Goal: Transaction & Acquisition: Book appointment/travel/reservation

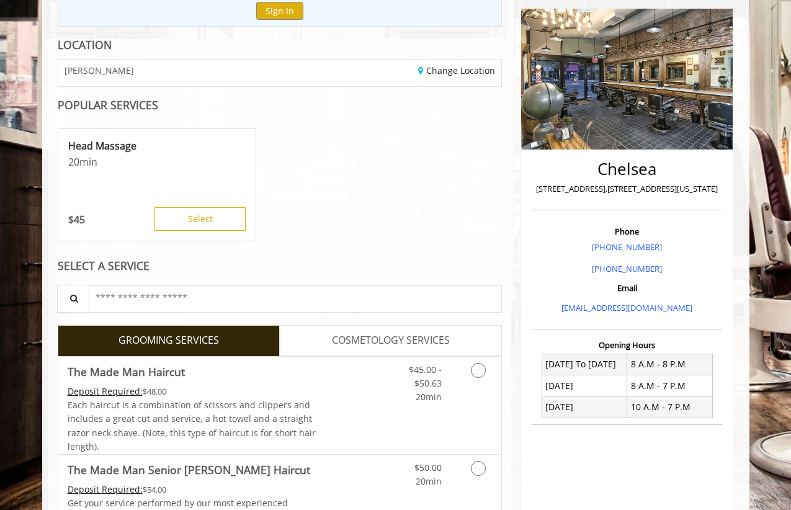
scroll to position [259, 0]
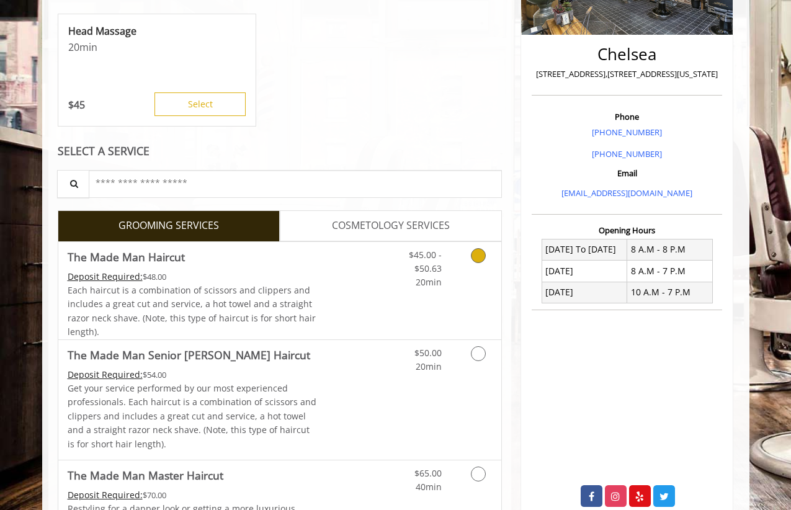
click at [483, 251] on icon "Grooming services" at bounding box center [478, 255] width 15 height 15
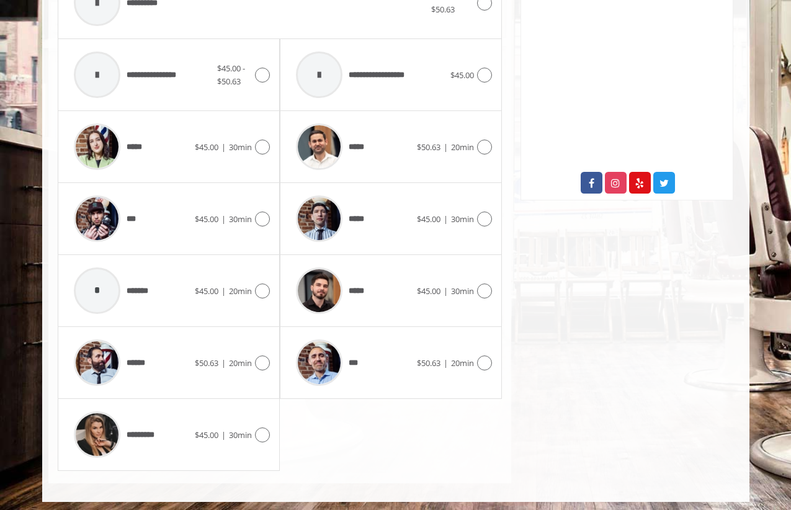
scroll to position [572, 0]
click at [485, 218] on icon at bounding box center [484, 219] width 15 height 15
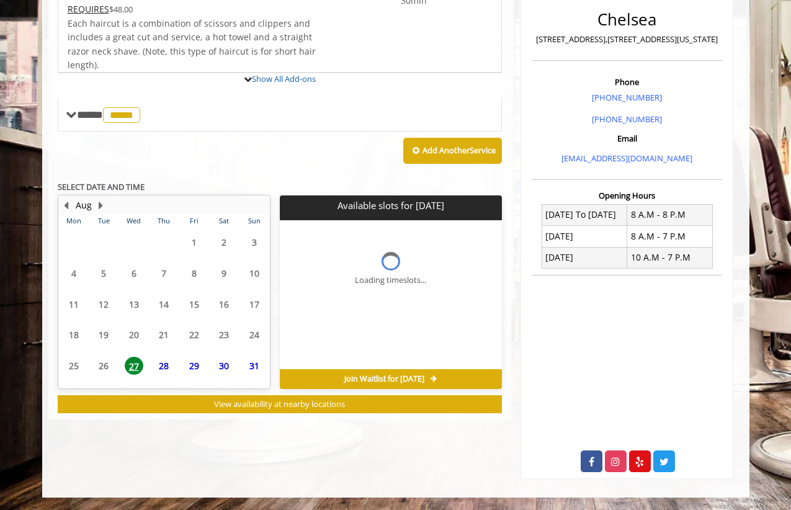
scroll to position [289, 0]
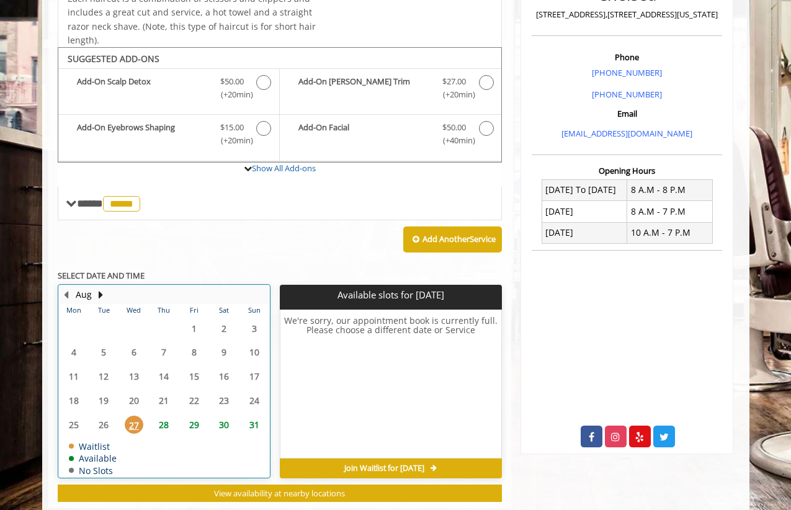
click at [163, 447] on table "Mon Tue Wed Thu Fri Sat Sun 28 29 30 31 1 2 3 4 5 6 7 8 9 10 11 12 13 14 15 16 …" at bounding box center [164, 390] width 210 height 173
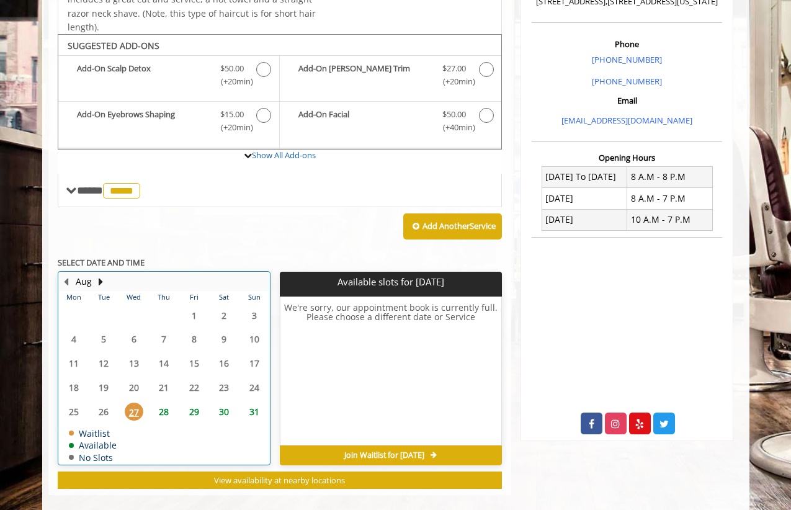
scroll to position [342, 0]
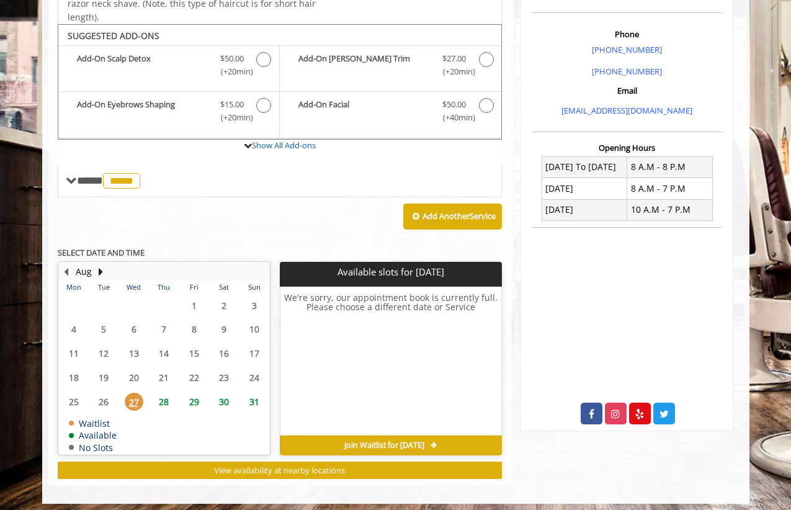
click at [160, 397] on span "28" at bounding box center [164, 402] width 19 height 18
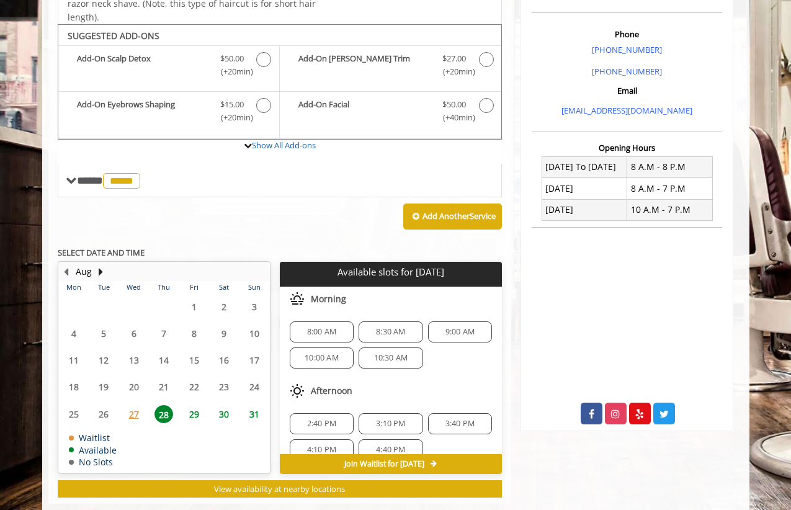
scroll to position [361, 0]
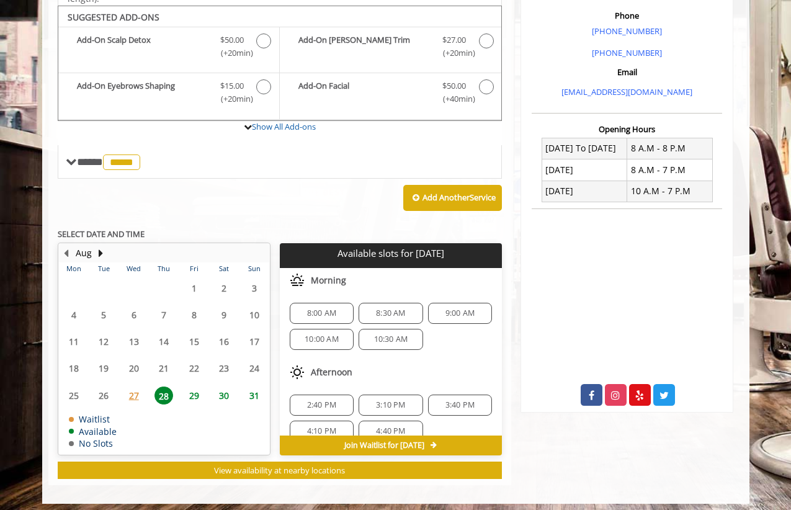
click at [466, 309] on span "9:00 AM" at bounding box center [460, 314] width 29 height 10
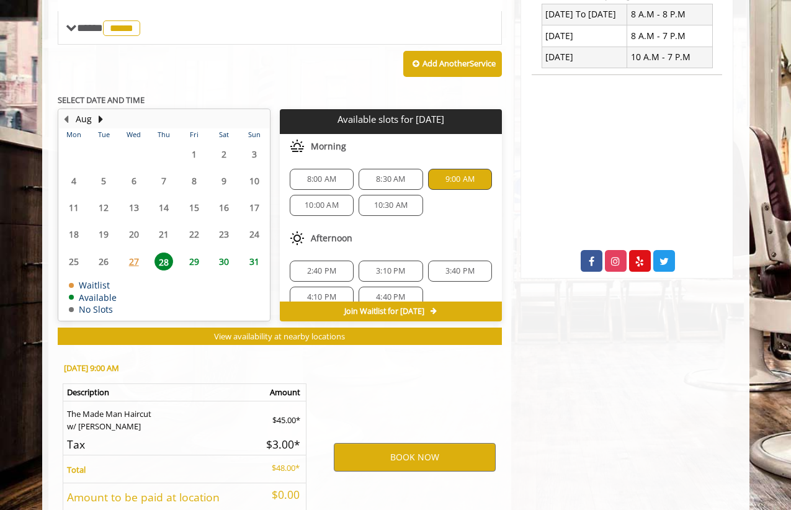
scroll to position [582, 0]
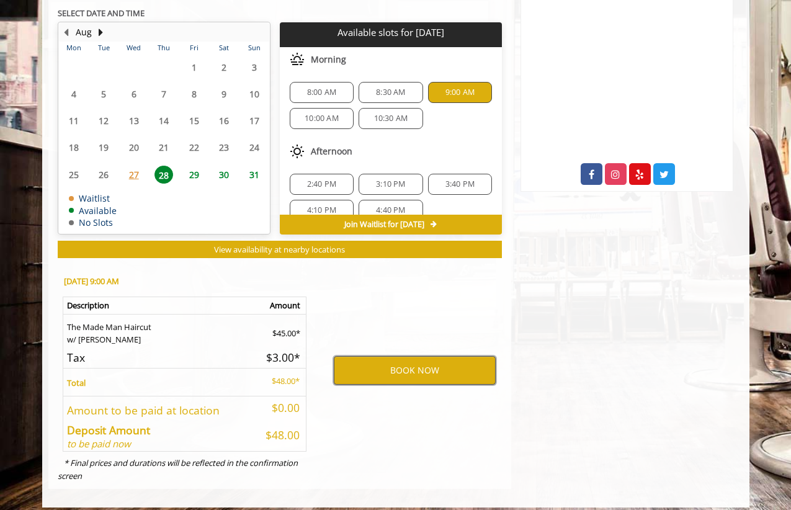
click at [426, 362] on button "BOOK NOW" at bounding box center [415, 370] width 162 height 29
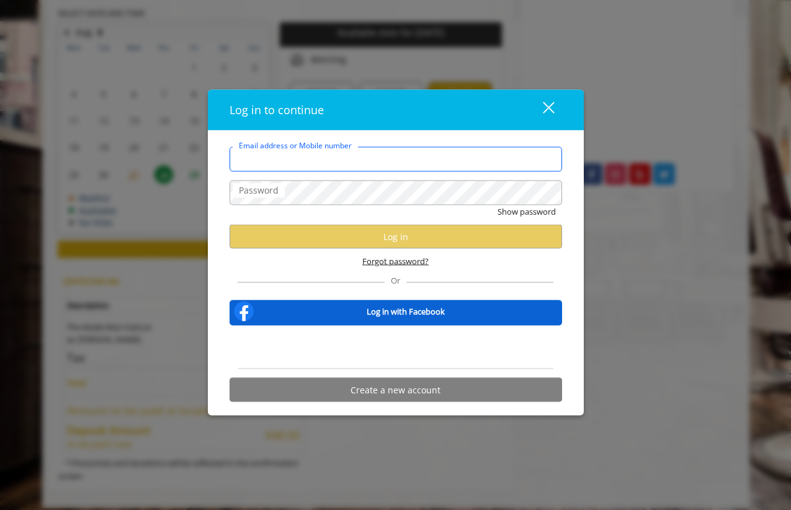
type input "**********"
click at [356, 155] on input "**********" at bounding box center [396, 159] width 333 height 25
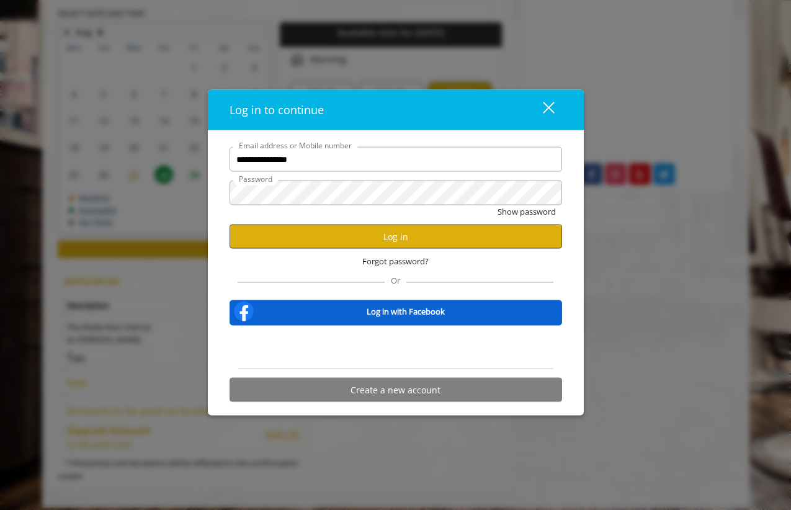
click at [396, 242] on button "Log in" at bounding box center [396, 237] width 333 height 24
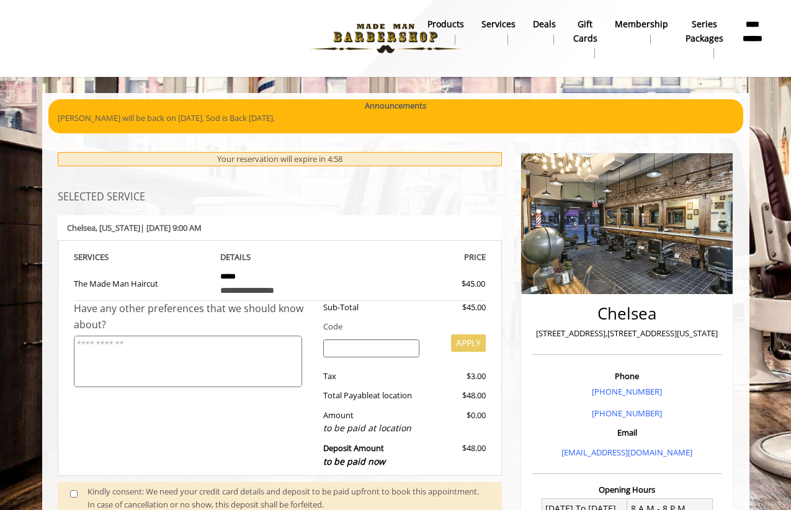
scroll to position [156, 0]
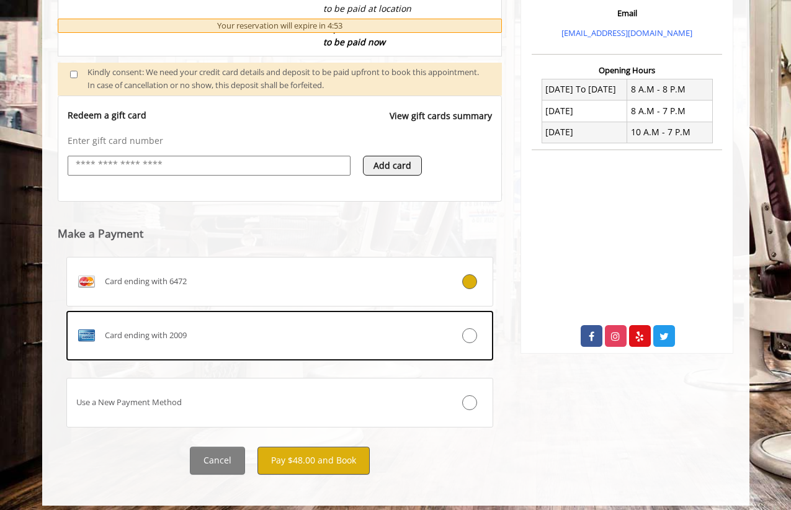
click at [338, 457] on button "Pay $48.00 and Book" at bounding box center [314, 461] width 112 height 28
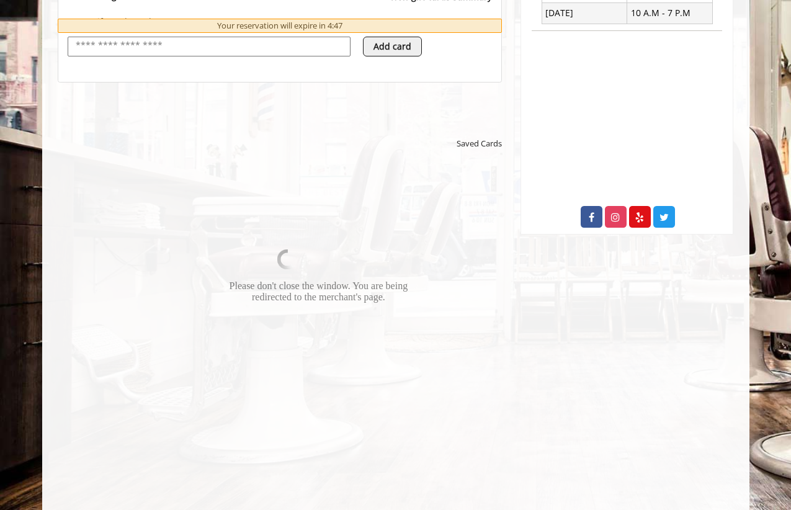
scroll to position [539, 0]
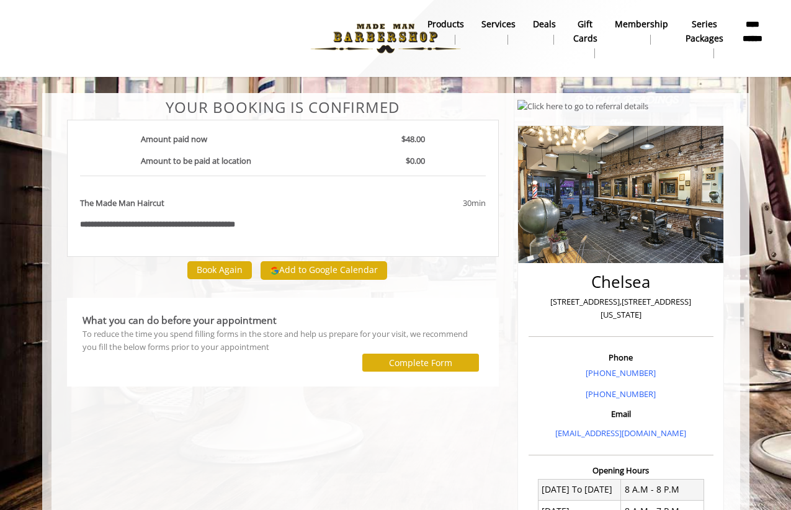
click at [322, 269] on button "Add to Google Calendar" at bounding box center [324, 270] width 127 height 19
